Goal: Obtain resource: Obtain resource

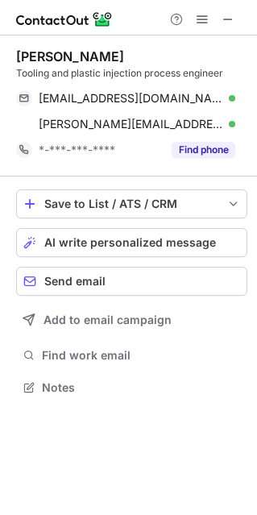
scroll to position [375, 257]
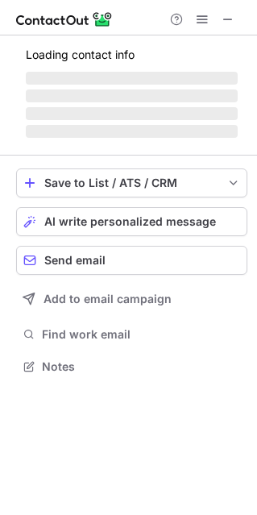
scroll to position [8, 8]
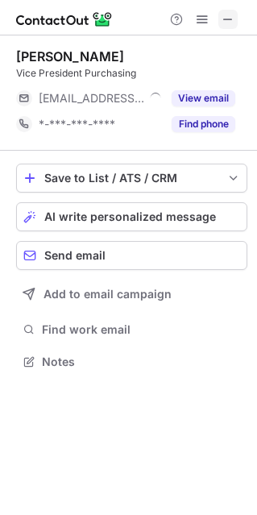
click at [229, 19] on span at bounding box center [227, 19] width 13 height 13
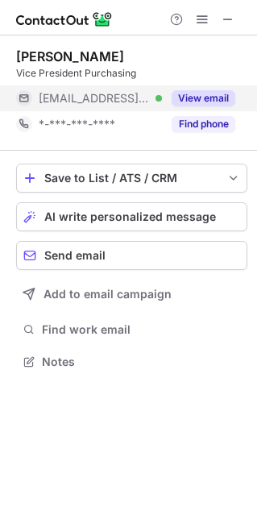
click at [211, 97] on button "View email" at bounding box center [204, 98] width 64 height 16
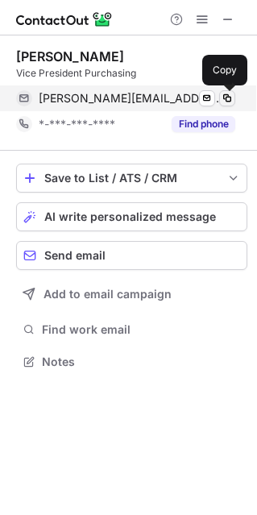
click at [229, 96] on span at bounding box center [227, 98] width 13 height 13
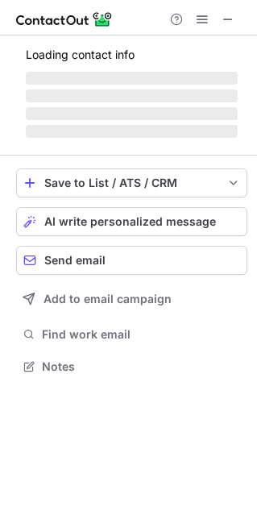
scroll to position [8, 8]
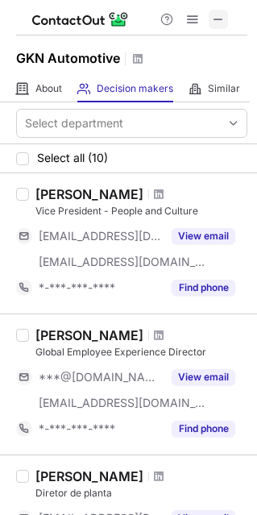
click at [221, 20] on span at bounding box center [218, 19] width 13 height 13
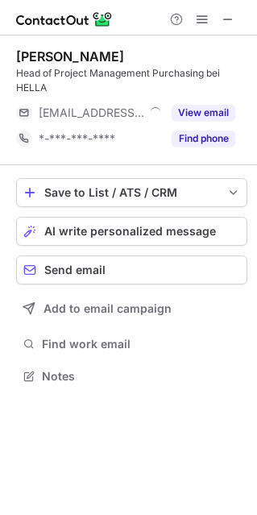
scroll to position [364, 257]
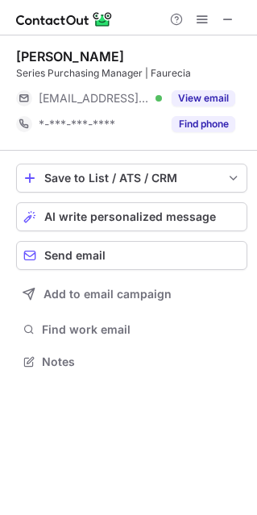
scroll to position [8, 8]
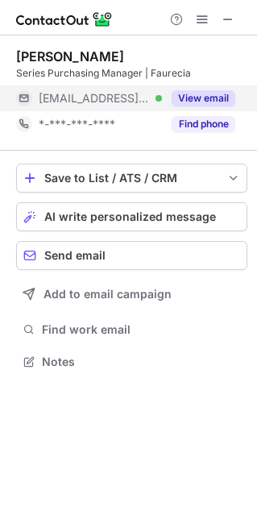
click at [196, 97] on button "View email" at bounding box center [204, 98] width 64 height 16
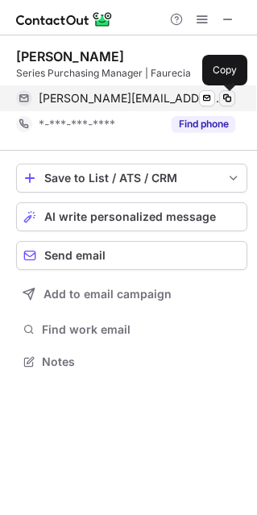
click at [225, 97] on span at bounding box center [227, 98] width 13 height 13
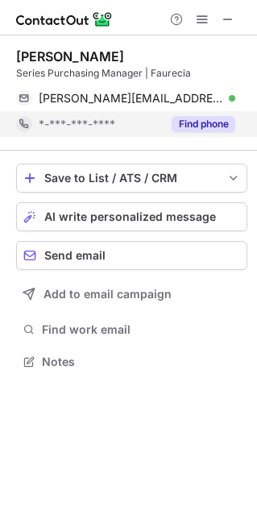
click at [184, 122] on button "Find phone" at bounding box center [204, 124] width 64 height 16
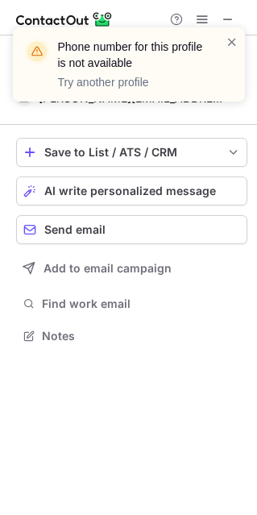
scroll to position [324, 257]
